Goal: Information Seeking & Learning: Understand process/instructions

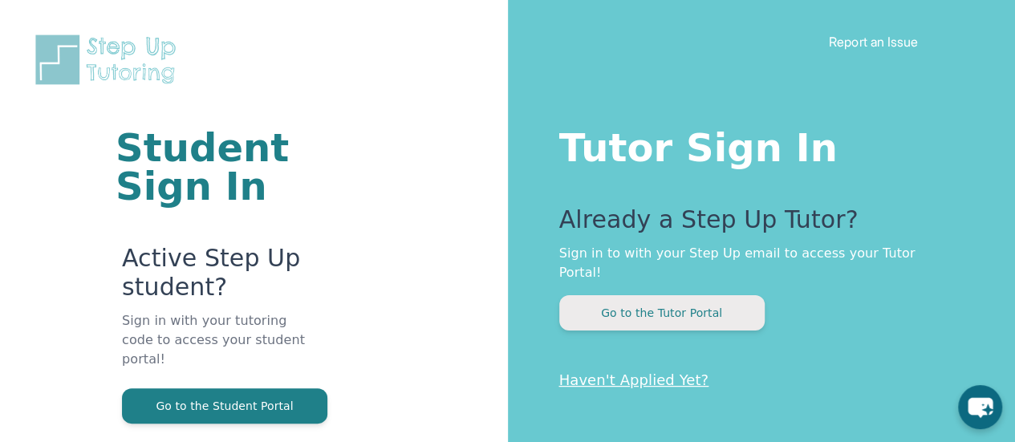
click at [689, 295] on button "Go to the Tutor Portal" at bounding box center [661, 312] width 205 height 35
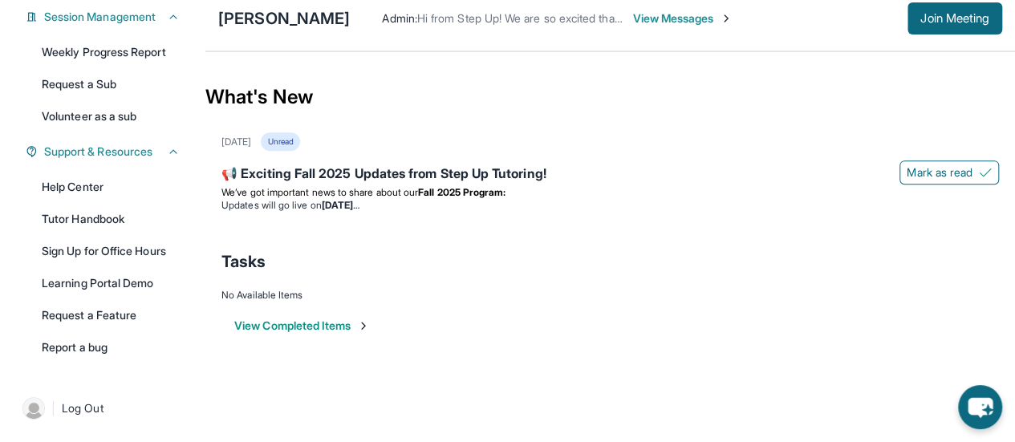
scroll to position [263, 0]
click at [112, 187] on link "Help Center" at bounding box center [110, 187] width 157 height 29
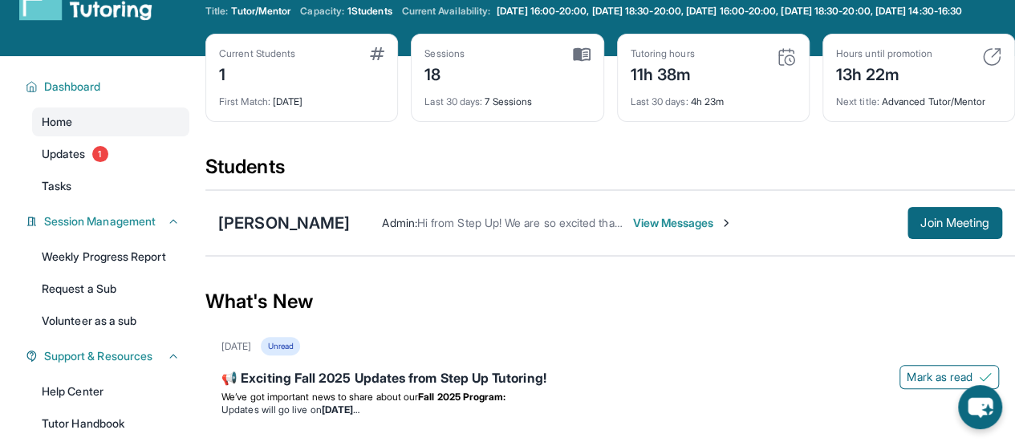
scroll to position [44, 0]
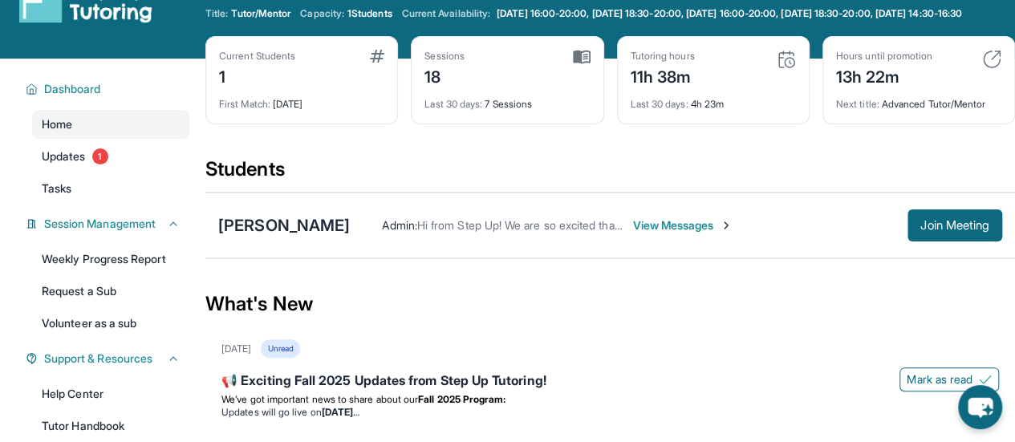
click at [648, 227] on div "Admin : Hi from Step Up! We are so excited that you are matched with one anothe…" at bounding box center [676, 225] width 652 height 32
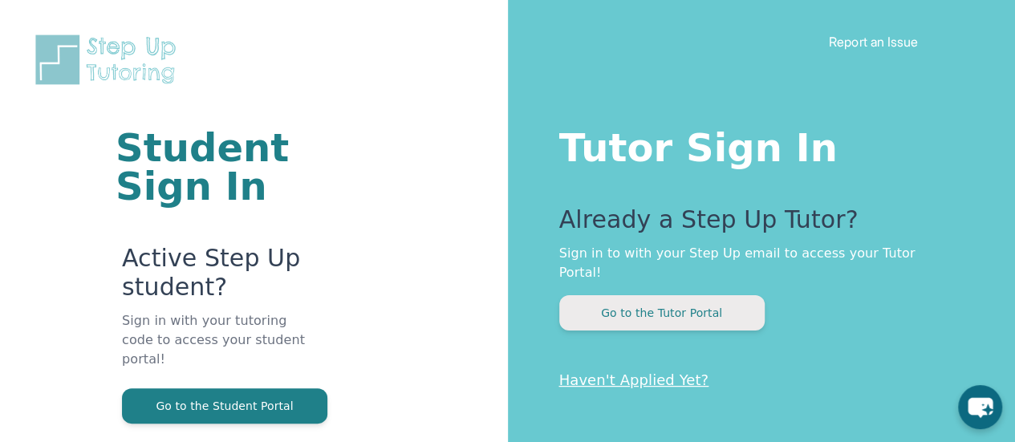
click at [718, 295] on button "Go to the Tutor Portal" at bounding box center [661, 312] width 205 height 35
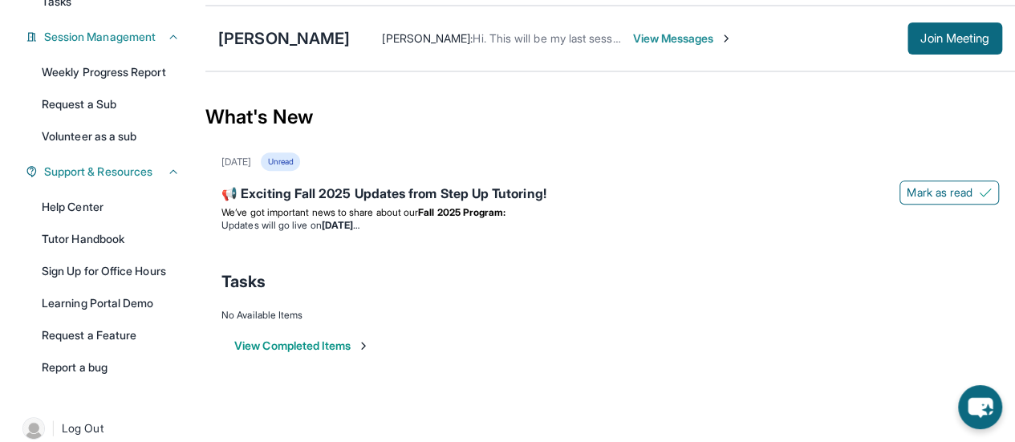
scroll to position [234, 0]
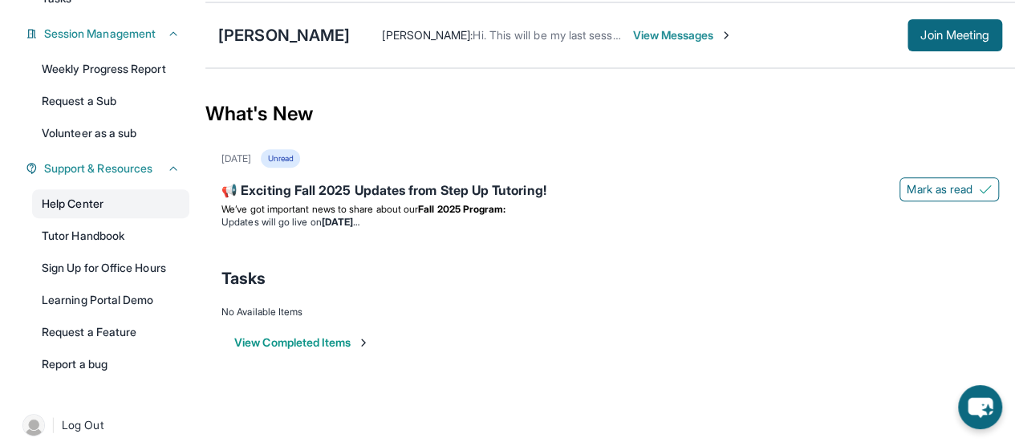
click at [124, 218] on link "Help Center" at bounding box center [110, 203] width 157 height 29
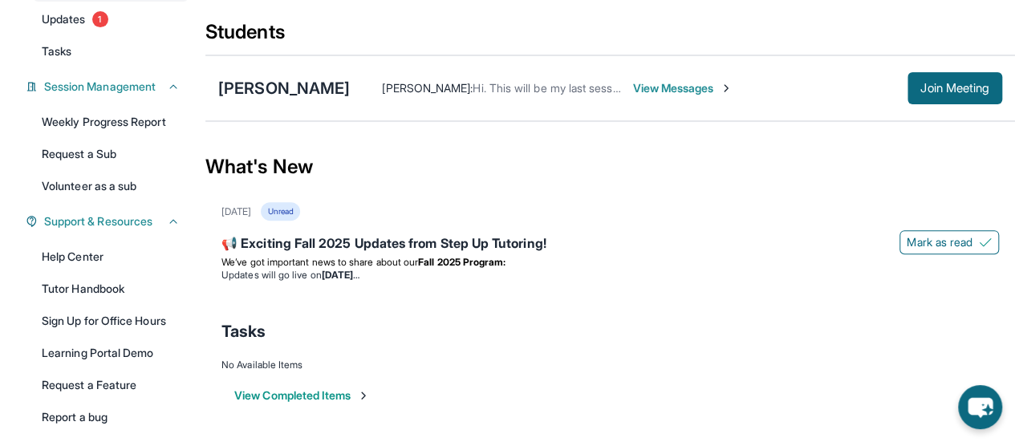
scroll to position [194, 0]
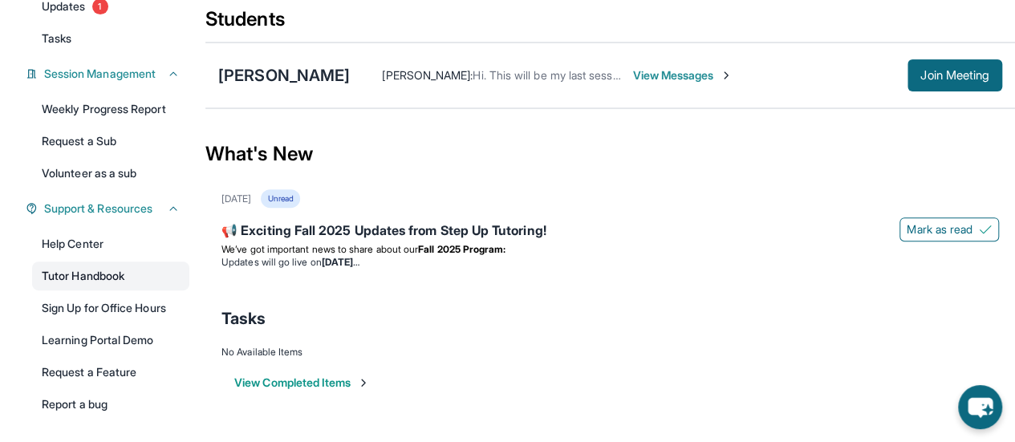
click at [73, 281] on link "Tutor Handbook" at bounding box center [110, 276] width 157 height 29
